Goal: Navigation & Orientation: Find specific page/section

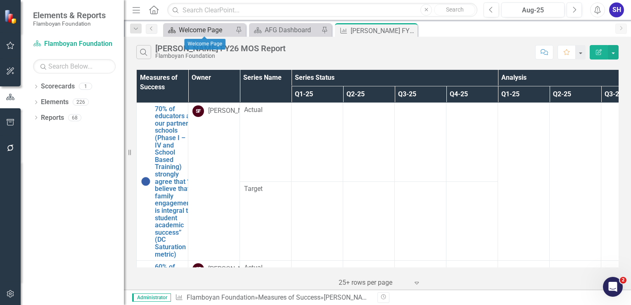
click at [198, 35] on div "Welcome Page" at bounding box center [206, 30] width 55 height 10
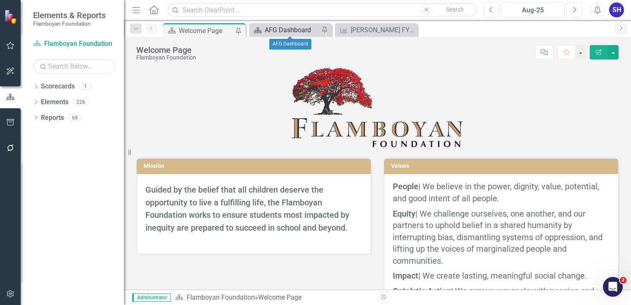
click at [274, 26] on div "AFG Dashboard" at bounding box center [292, 30] width 55 height 10
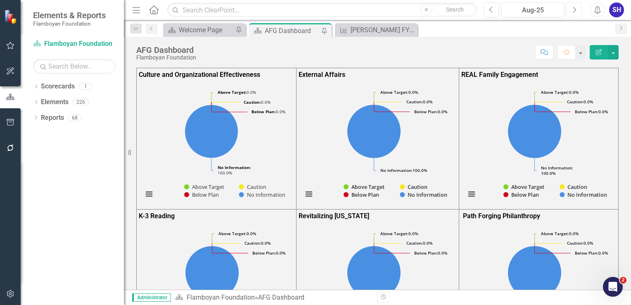
click at [577, 12] on button "Next" at bounding box center [574, 9] width 15 height 15
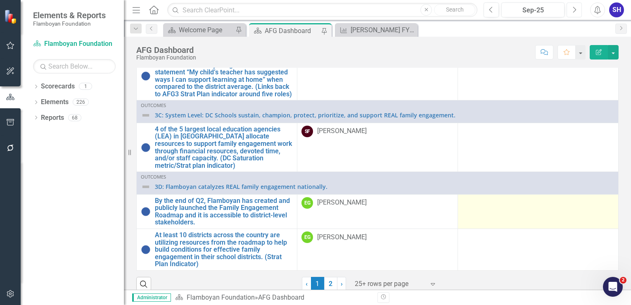
scroll to position [478, 0]
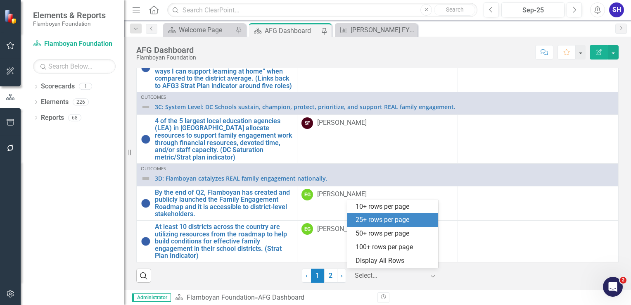
click at [429, 279] on div "Expand" at bounding box center [435, 275] width 12 height 15
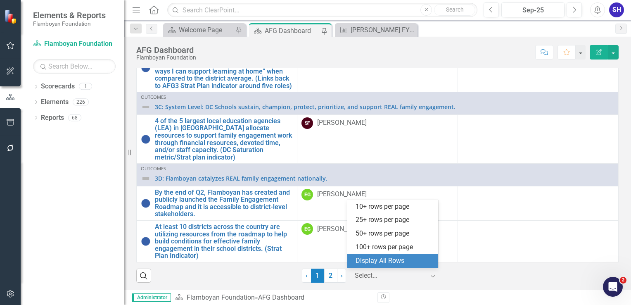
click at [401, 263] on div "Display All Rows" at bounding box center [395, 260] width 78 height 9
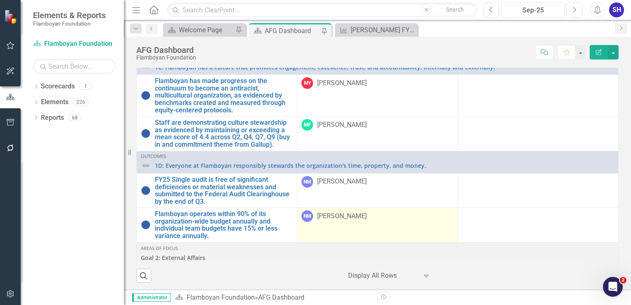
scroll to position [196, 0]
